Goal: Book appointment/travel/reservation

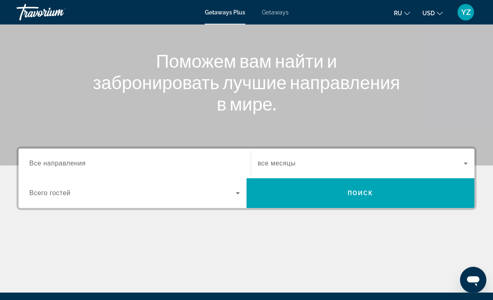
scroll to position [82, 0]
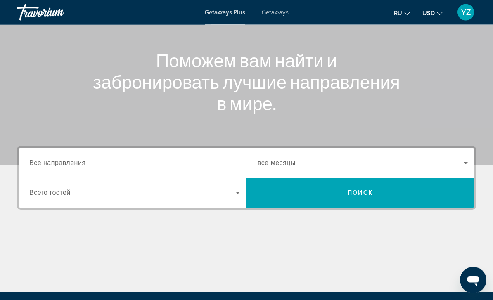
click at [278, 9] on span "Getaways" at bounding box center [275, 12] width 27 height 7
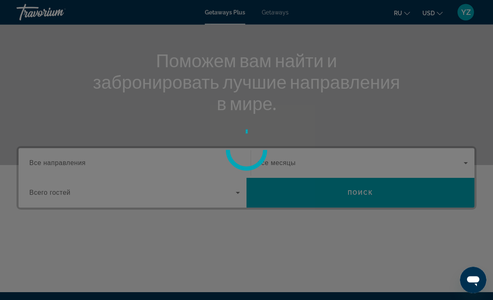
scroll to position [83, 0]
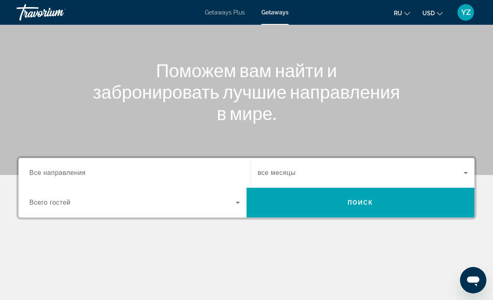
scroll to position [81, 0]
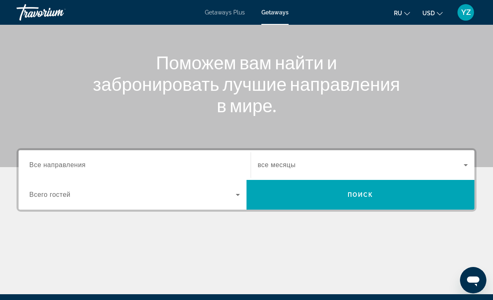
click at [237, 194] on icon "Search widget" at bounding box center [238, 195] width 10 height 10
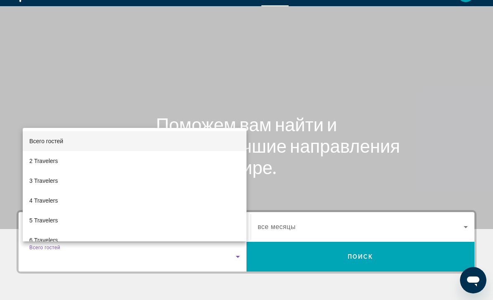
scroll to position [18, 0]
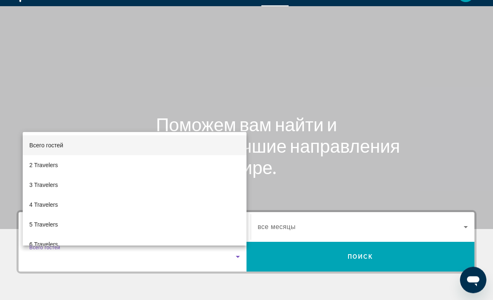
click at [409, 179] on div at bounding box center [246, 150] width 493 height 300
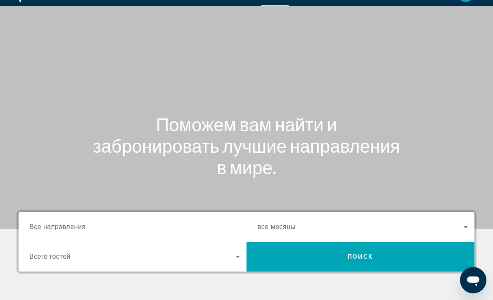
click at [103, 224] on input "Destination Все направления" at bounding box center [134, 228] width 211 height 10
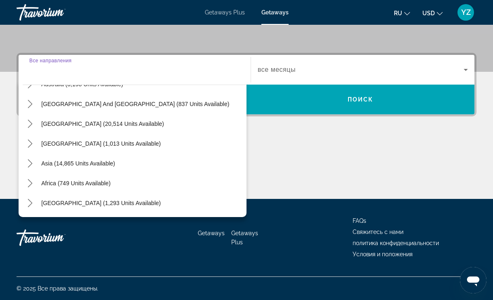
scroll to position [134, 0]
click at [36, 162] on mat-icon "Toggle Asia (14,865 units available) submenu" at bounding box center [30, 163] width 14 height 14
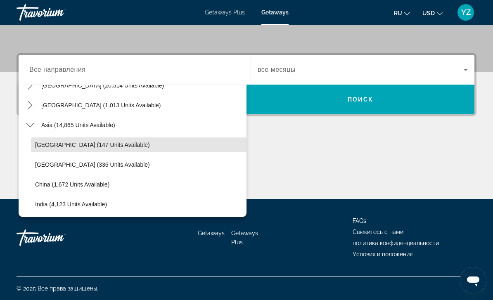
scroll to position [183, 0]
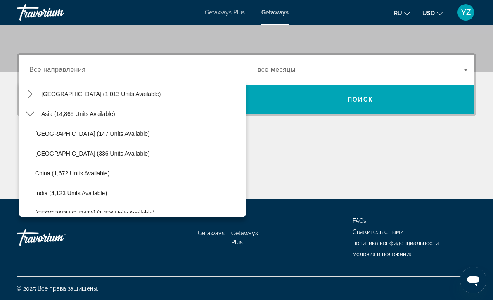
click at [82, 170] on span "China (1,672 units available)" at bounding box center [72, 173] width 74 height 7
type input "**********"
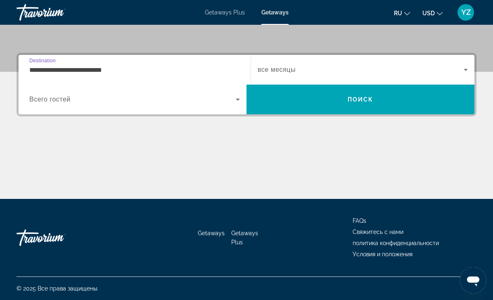
click at [240, 100] on icon "Search widget" at bounding box center [238, 100] width 10 height 10
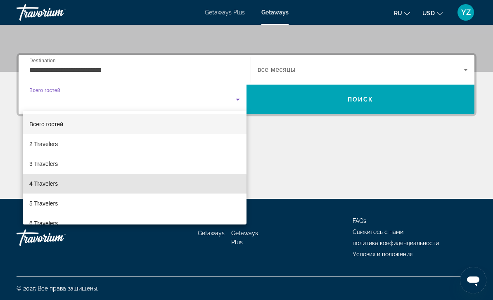
click at [83, 187] on mat-option "4 Travelers" at bounding box center [135, 184] width 224 height 20
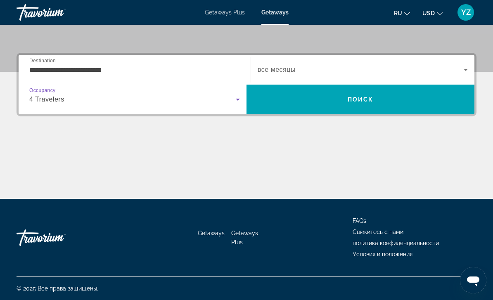
click at [369, 100] on span "Поиск" at bounding box center [361, 99] width 26 height 7
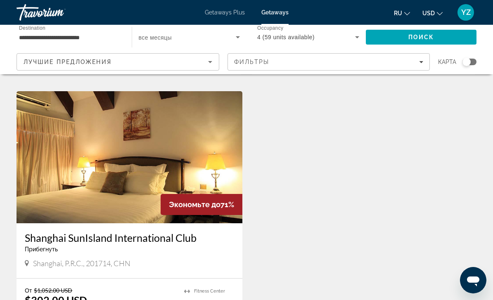
scroll to position [886, 0]
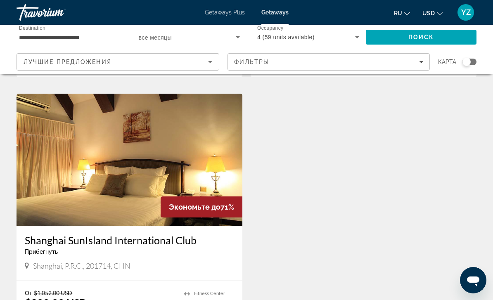
click at [111, 161] on img "Main content" at bounding box center [130, 160] width 226 height 132
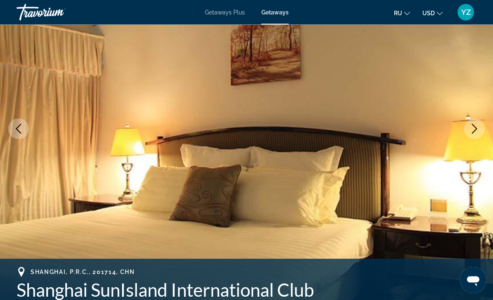
scroll to position [90, 0]
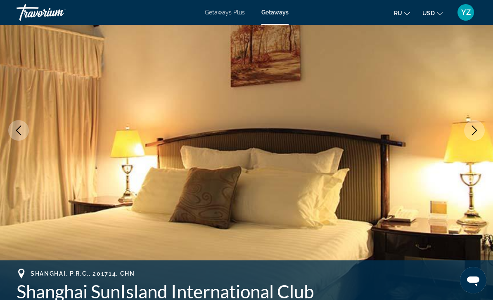
click at [465, 135] on img "Main content" at bounding box center [246, 130] width 493 height 392
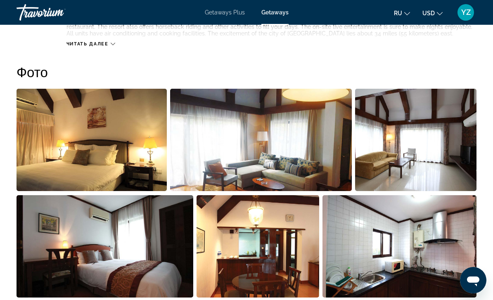
scroll to position [533, 0]
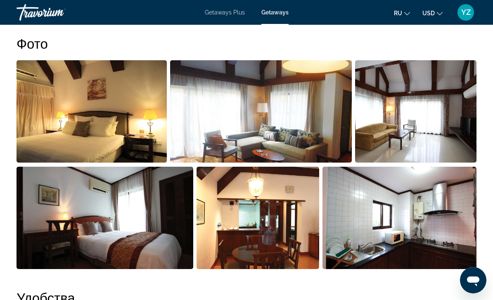
click at [100, 114] on img "Open full-screen image slider" at bounding box center [92, 111] width 150 height 102
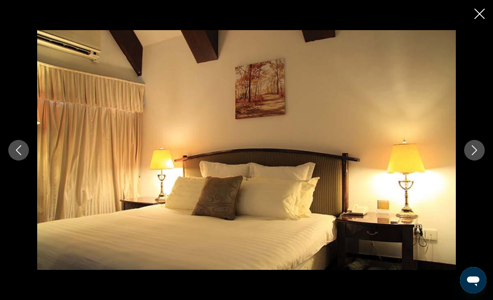
click at [480, 161] on button "Next image" at bounding box center [474, 150] width 21 height 21
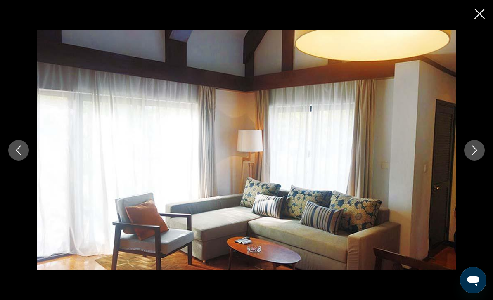
click at [476, 161] on button "Next image" at bounding box center [474, 150] width 21 height 21
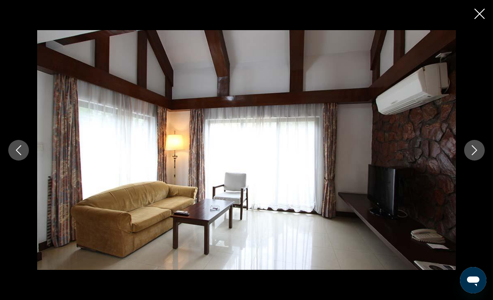
click at [468, 161] on button "Next image" at bounding box center [474, 150] width 21 height 21
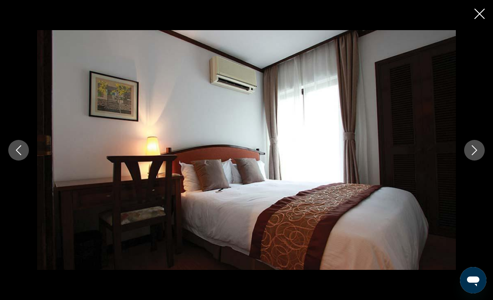
click at [472, 155] on icon "Next image" at bounding box center [474, 150] width 10 height 10
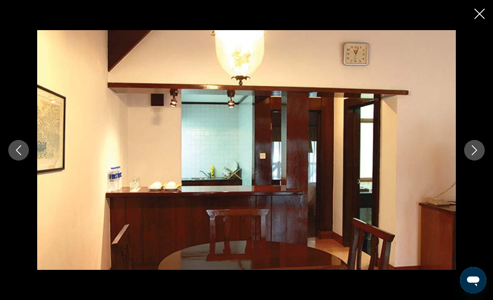
click at [468, 161] on button "Next image" at bounding box center [474, 150] width 21 height 21
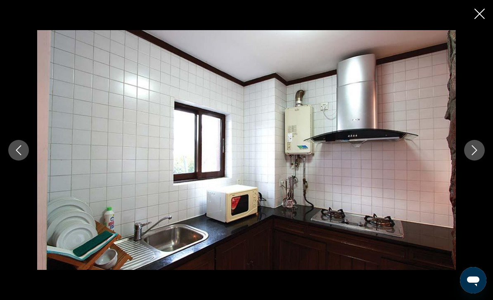
click at [455, 159] on img "Main content" at bounding box center [246, 150] width 419 height 240
click at [477, 161] on button "Next image" at bounding box center [474, 150] width 21 height 21
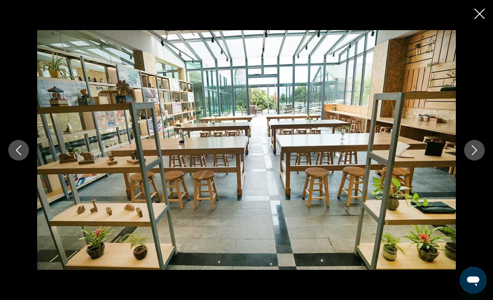
click at [464, 171] on div "prev next" at bounding box center [246, 150] width 493 height 240
click at [476, 155] on icon "Next image" at bounding box center [474, 150] width 10 height 10
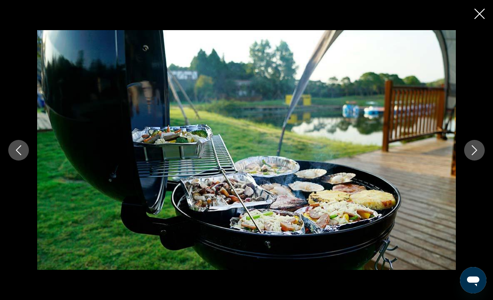
click at [478, 155] on icon "Next image" at bounding box center [474, 150] width 10 height 10
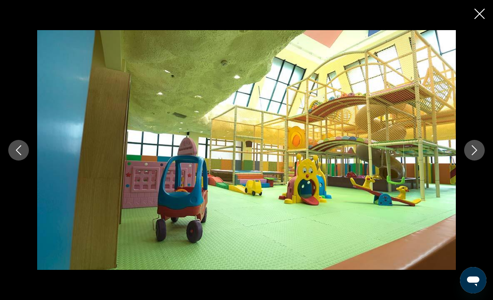
click at [467, 161] on button "Next image" at bounding box center [474, 150] width 21 height 21
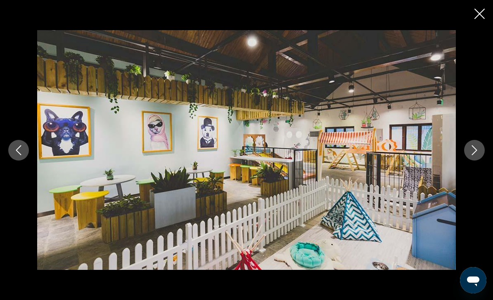
click at [469, 161] on button "Next image" at bounding box center [474, 150] width 21 height 21
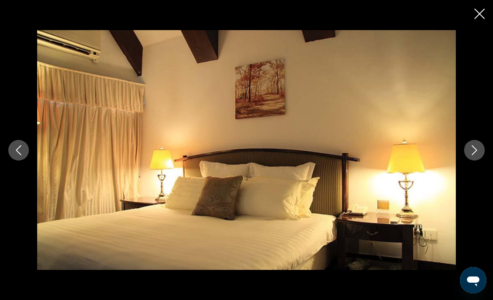
click at [471, 13] on div "prev next" at bounding box center [246, 150] width 493 height 300
click at [483, 11] on icon "Close slideshow" at bounding box center [479, 14] width 10 height 10
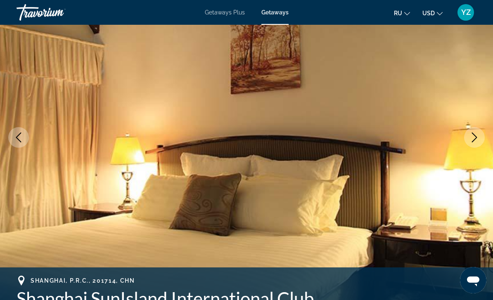
scroll to position [83, 0]
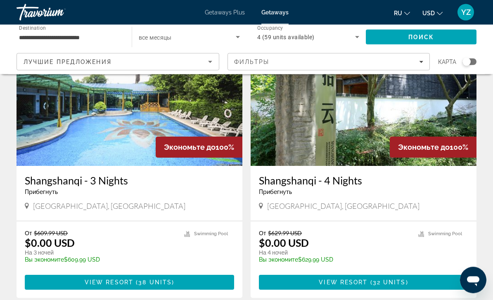
scroll to position [70, 0]
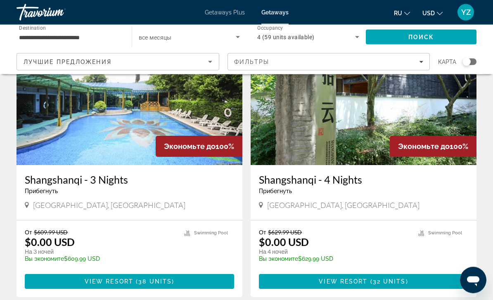
click at [98, 121] on img "Main content" at bounding box center [130, 99] width 226 height 132
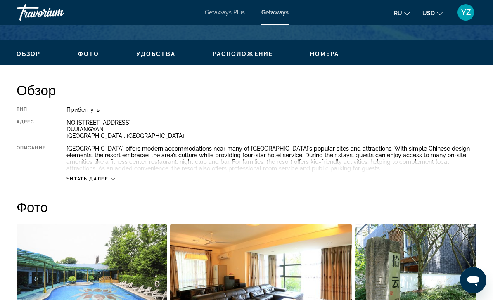
scroll to position [375, 0]
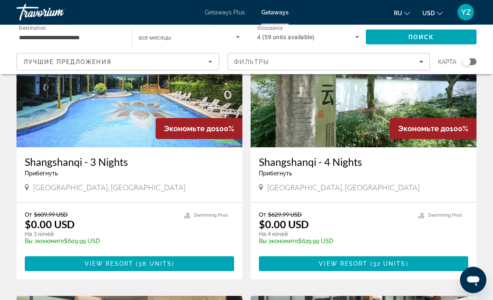
scroll to position [88, 0]
click at [92, 265] on span "View Resort" at bounding box center [109, 264] width 49 height 7
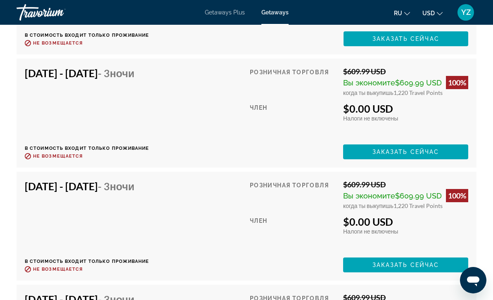
scroll to position [1674, 0]
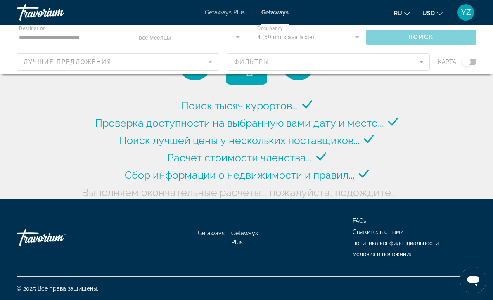
scroll to position [28, 0]
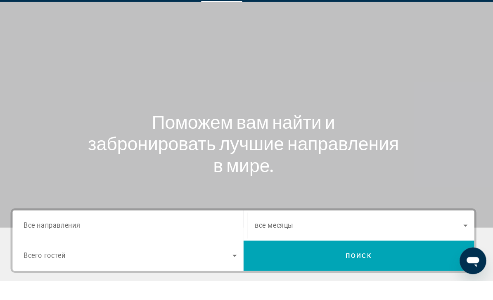
scroll to position [21, 0]
